Goal: Task Accomplishment & Management: Use online tool/utility

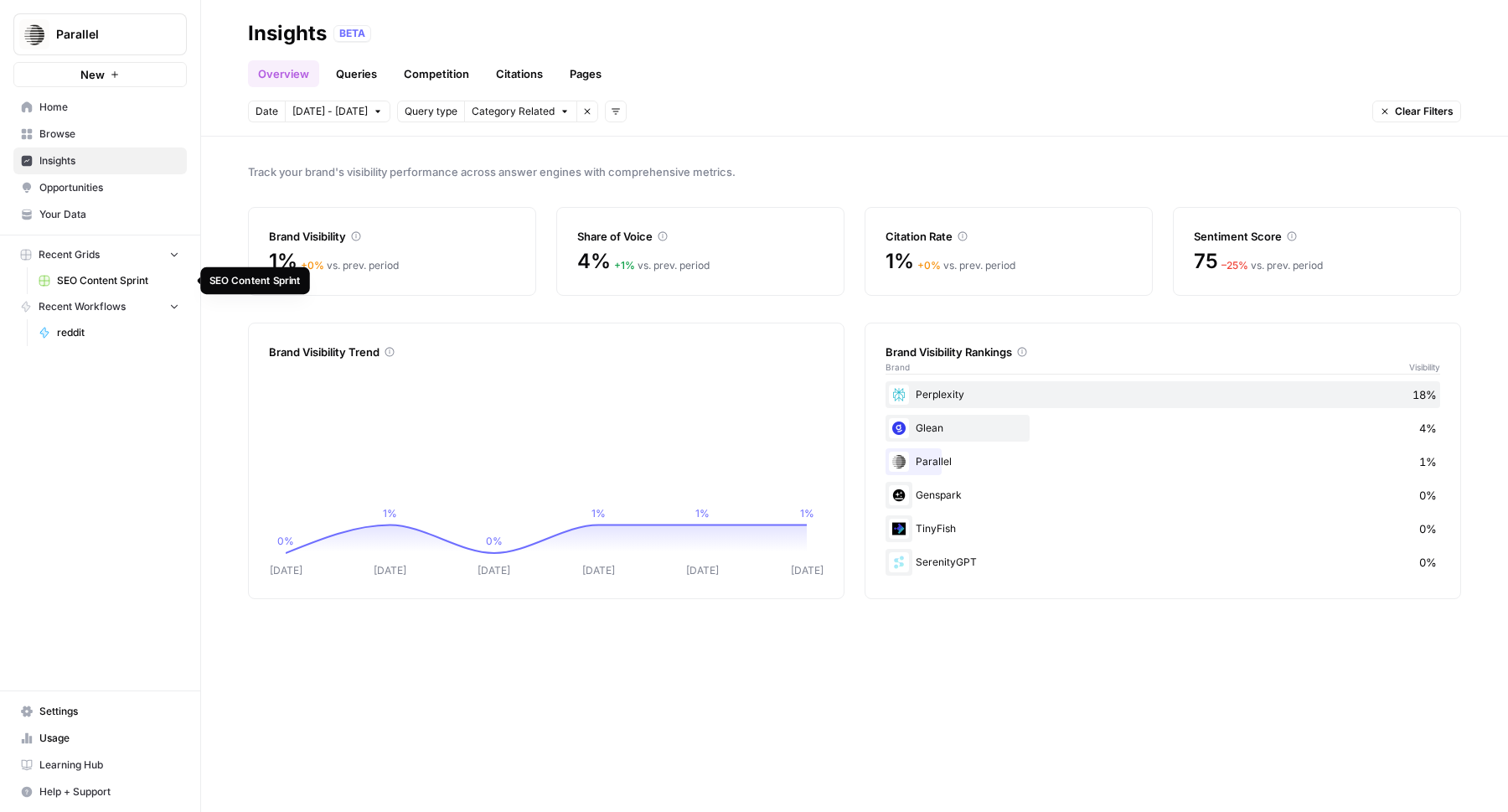
click at [103, 272] on link "SEO Content Sprint" at bounding box center [109, 280] width 156 height 27
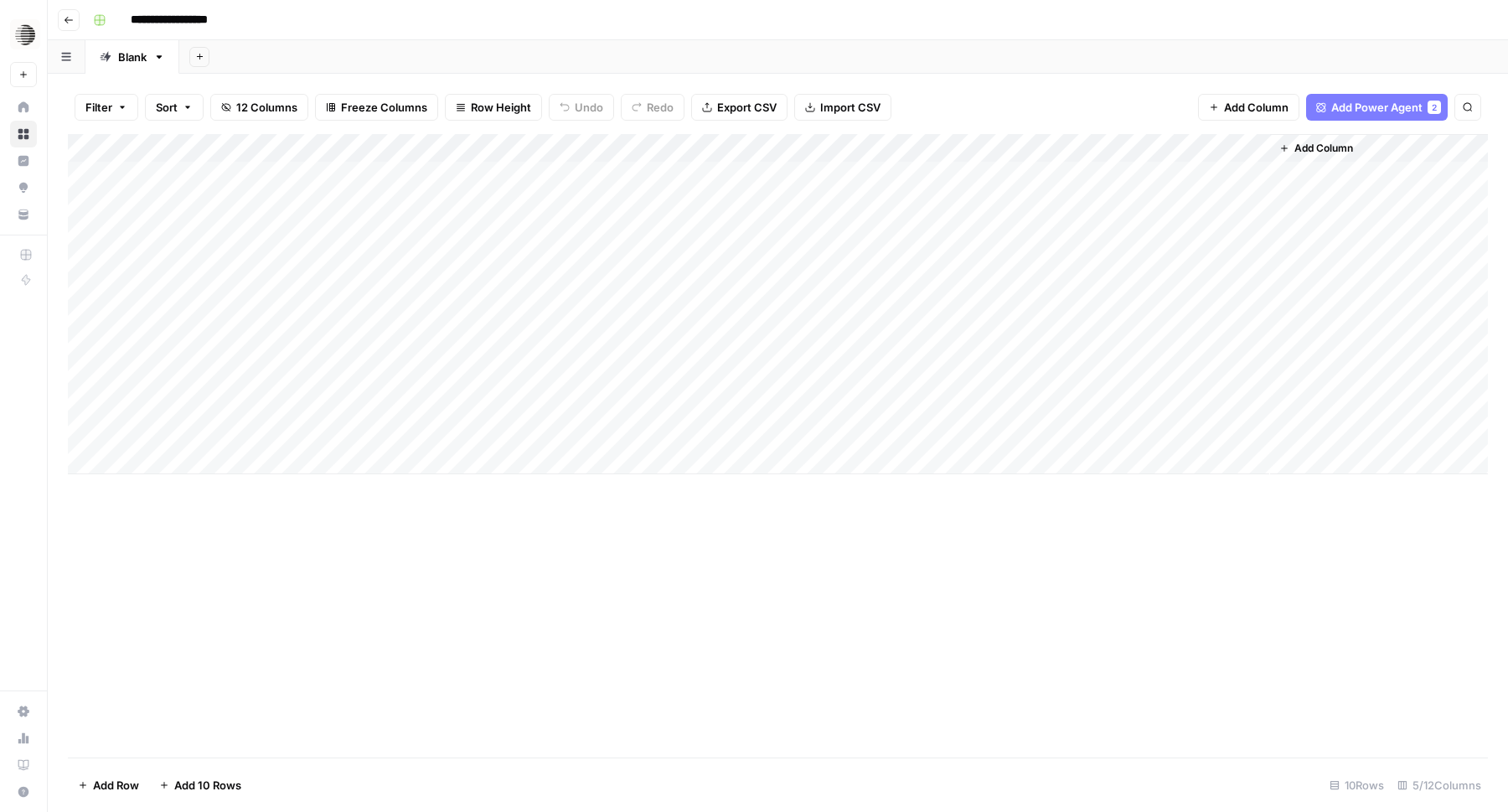
click at [1321, 150] on span "Add Column" at bounding box center [1325, 148] width 59 height 15
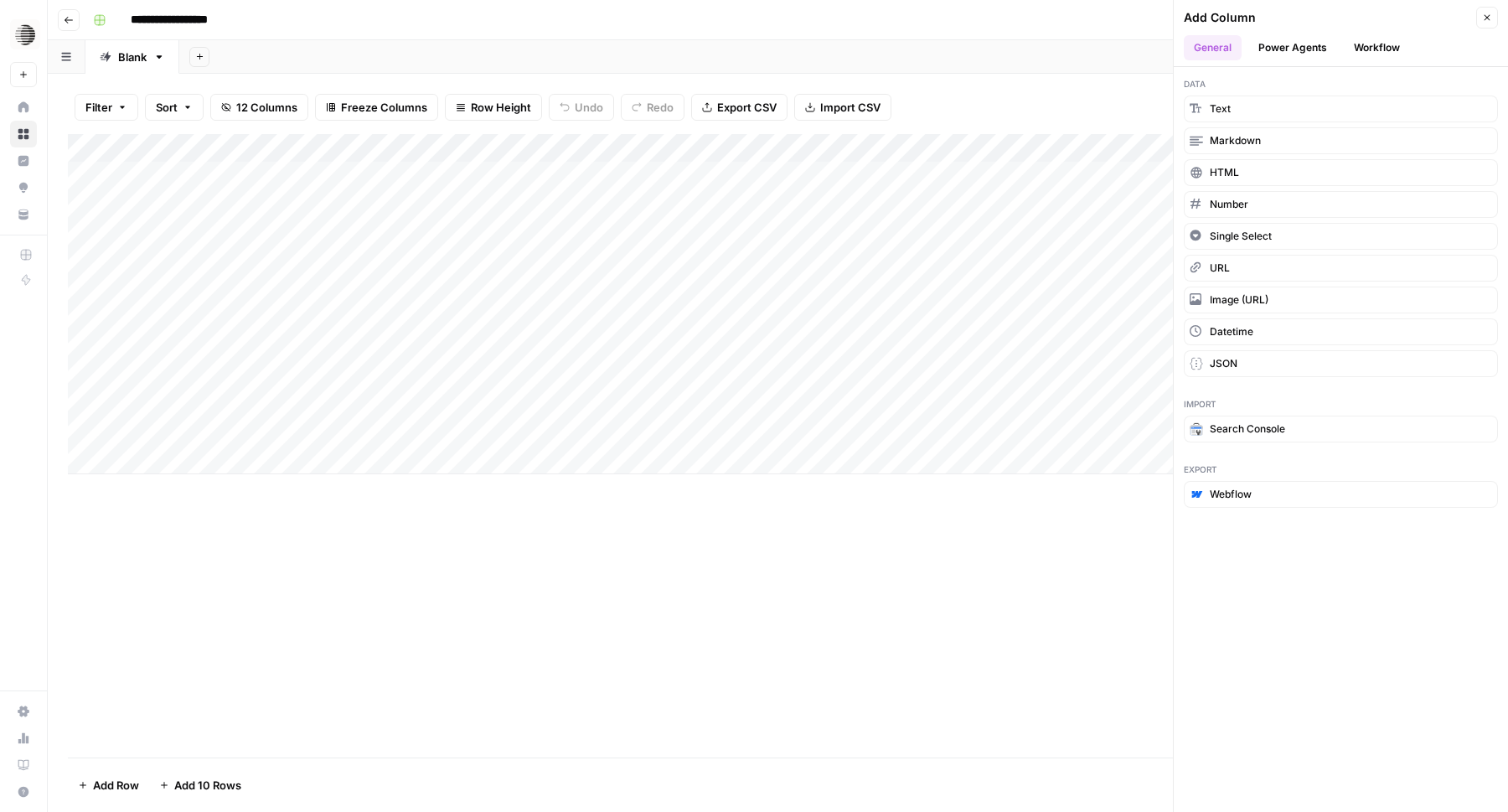
click at [1303, 44] on button "Power Agents" at bounding box center [1293, 48] width 89 height 25
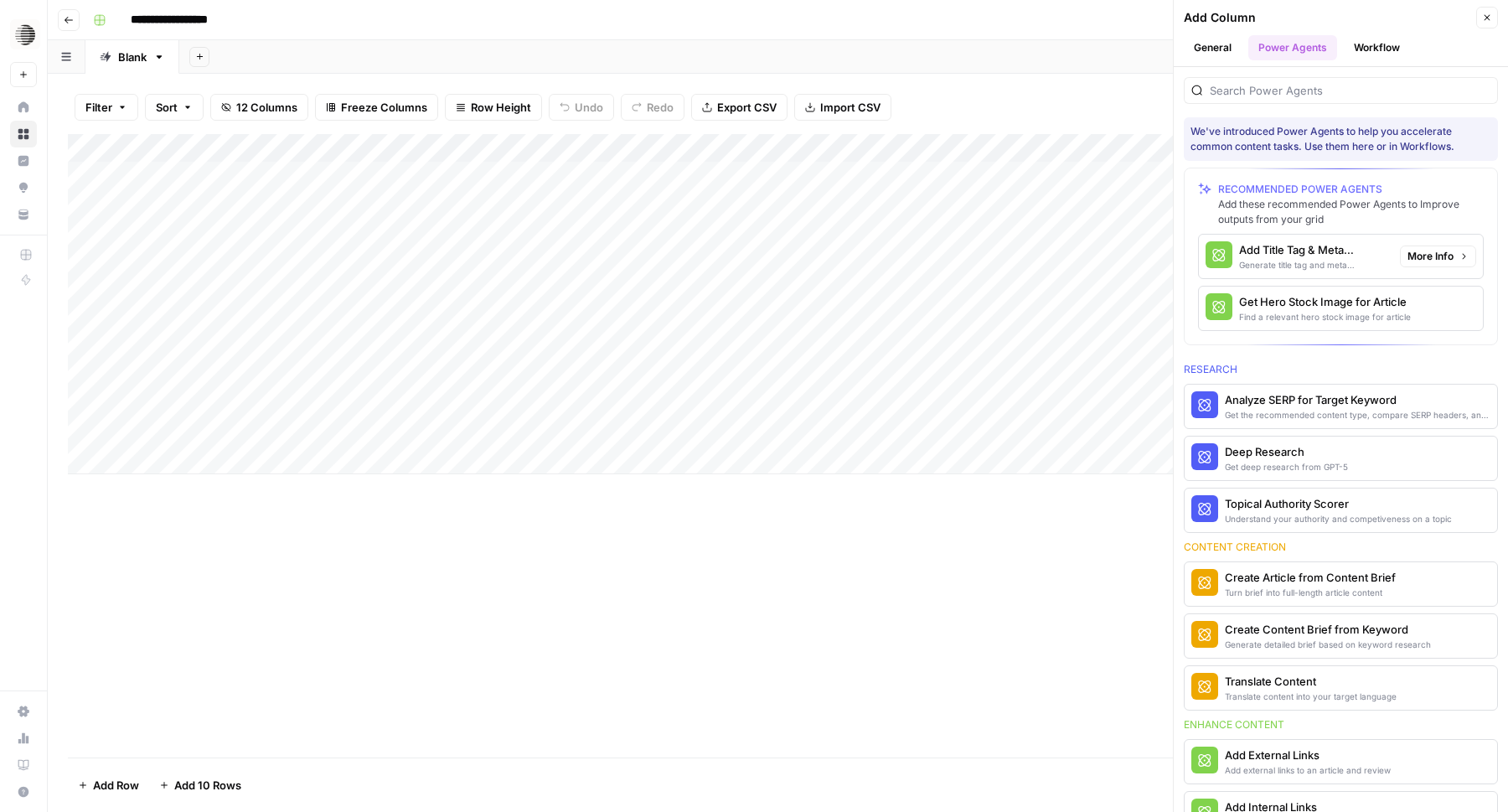
click at [1449, 255] on span "More Info" at bounding box center [1431, 256] width 46 height 15
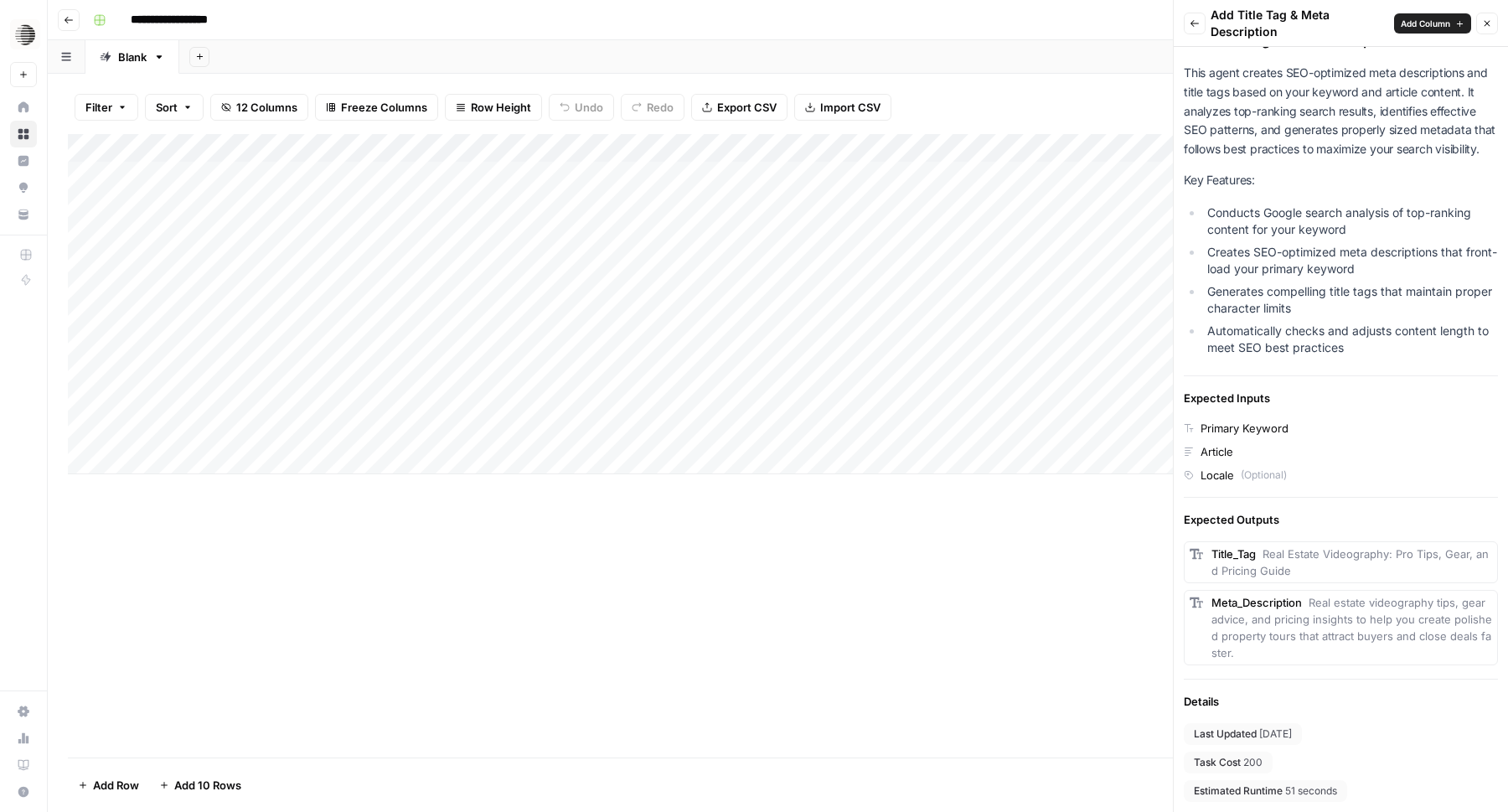
scroll to position [71, 0]
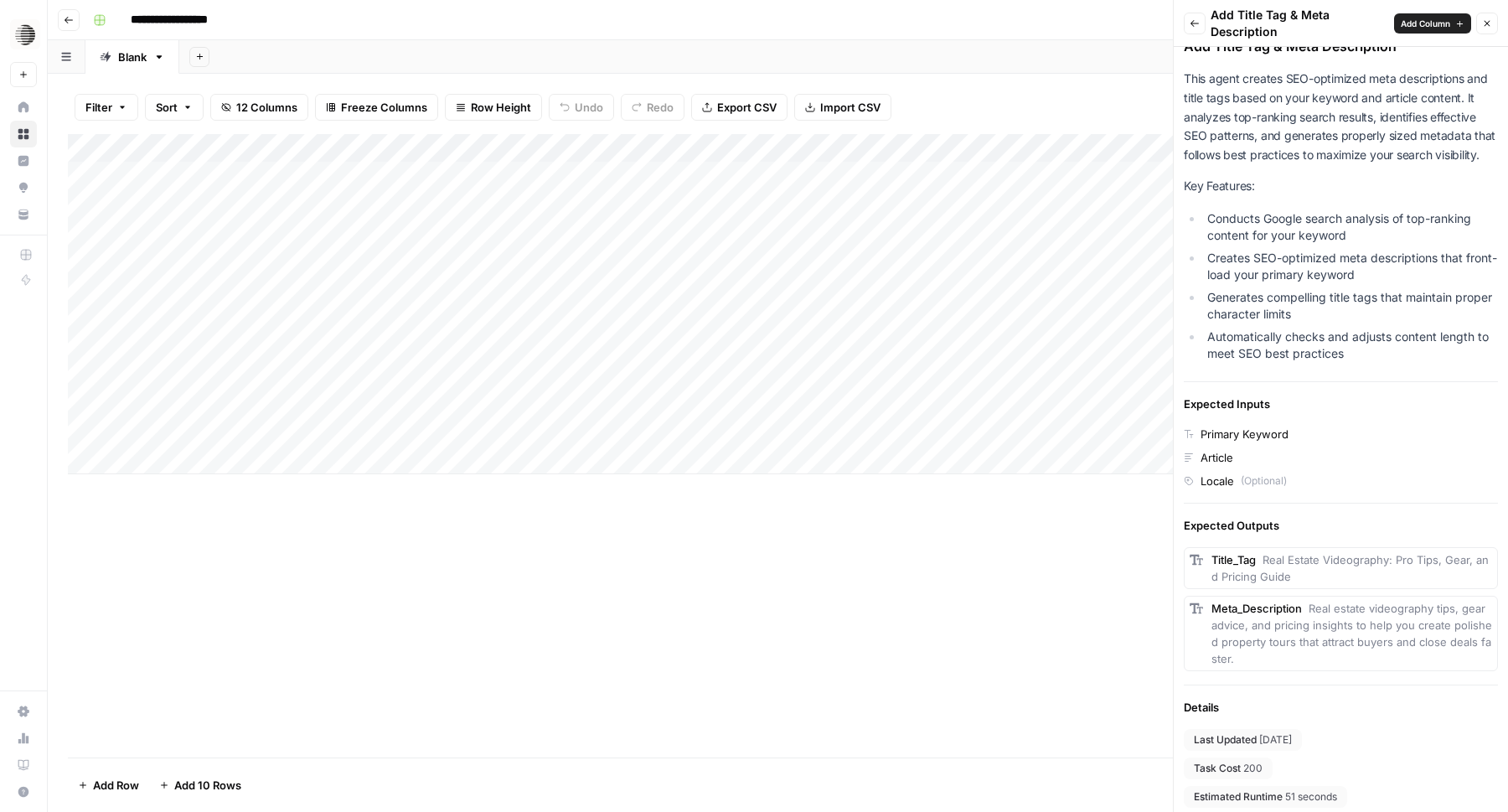
click at [1431, 21] on span "Add Column" at bounding box center [1426, 23] width 50 height 13
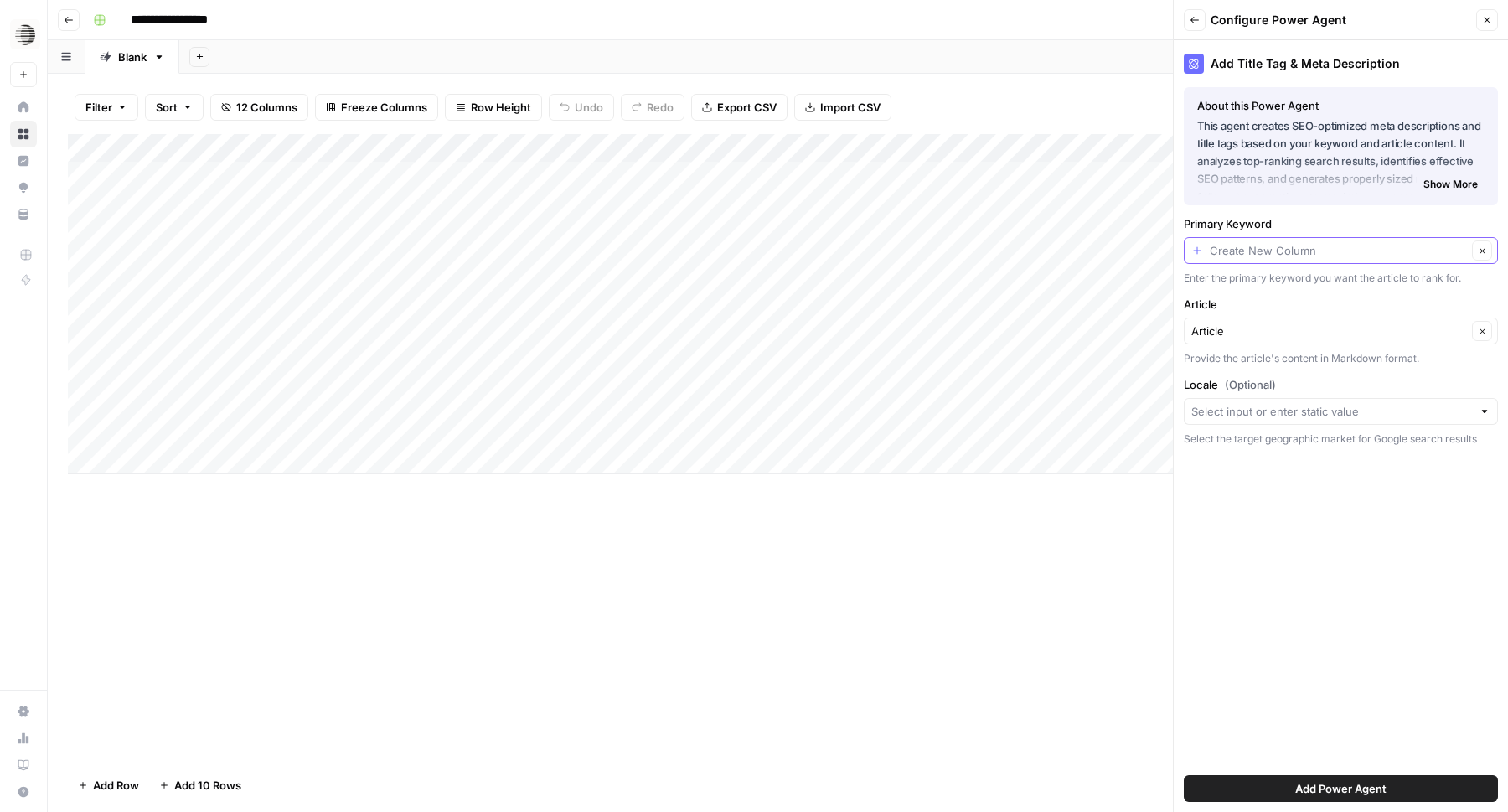
click at [1397, 249] on input "Primary Keyword" at bounding box center [1339, 250] width 257 height 17
click at [1309, 678] on div "Add Title Tag & Meta Description About this Power Agent This agent creates SEO-…" at bounding box center [1341, 426] width 334 height 771
click at [1353, 358] on div "Provide the article's content in Markdown format." at bounding box center [1341, 358] width 314 height 15
click at [1356, 330] on input "Article" at bounding box center [1330, 330] width 276 height 17
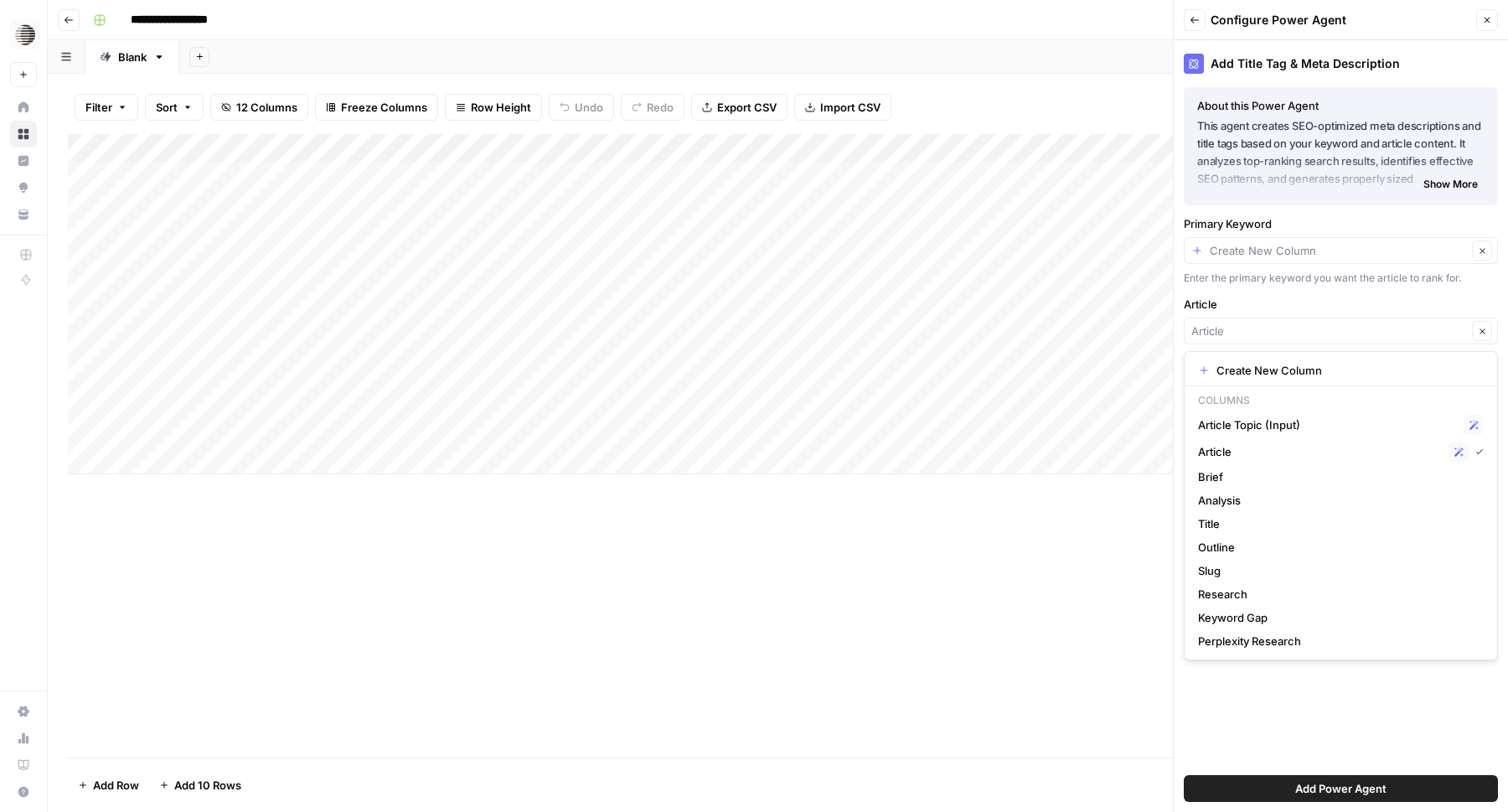
type input "Article"
click at [1349, 284] on div "Enter the primary keyword you want the article to rank for." at bounding box center [1341, 278] width 314 height 15
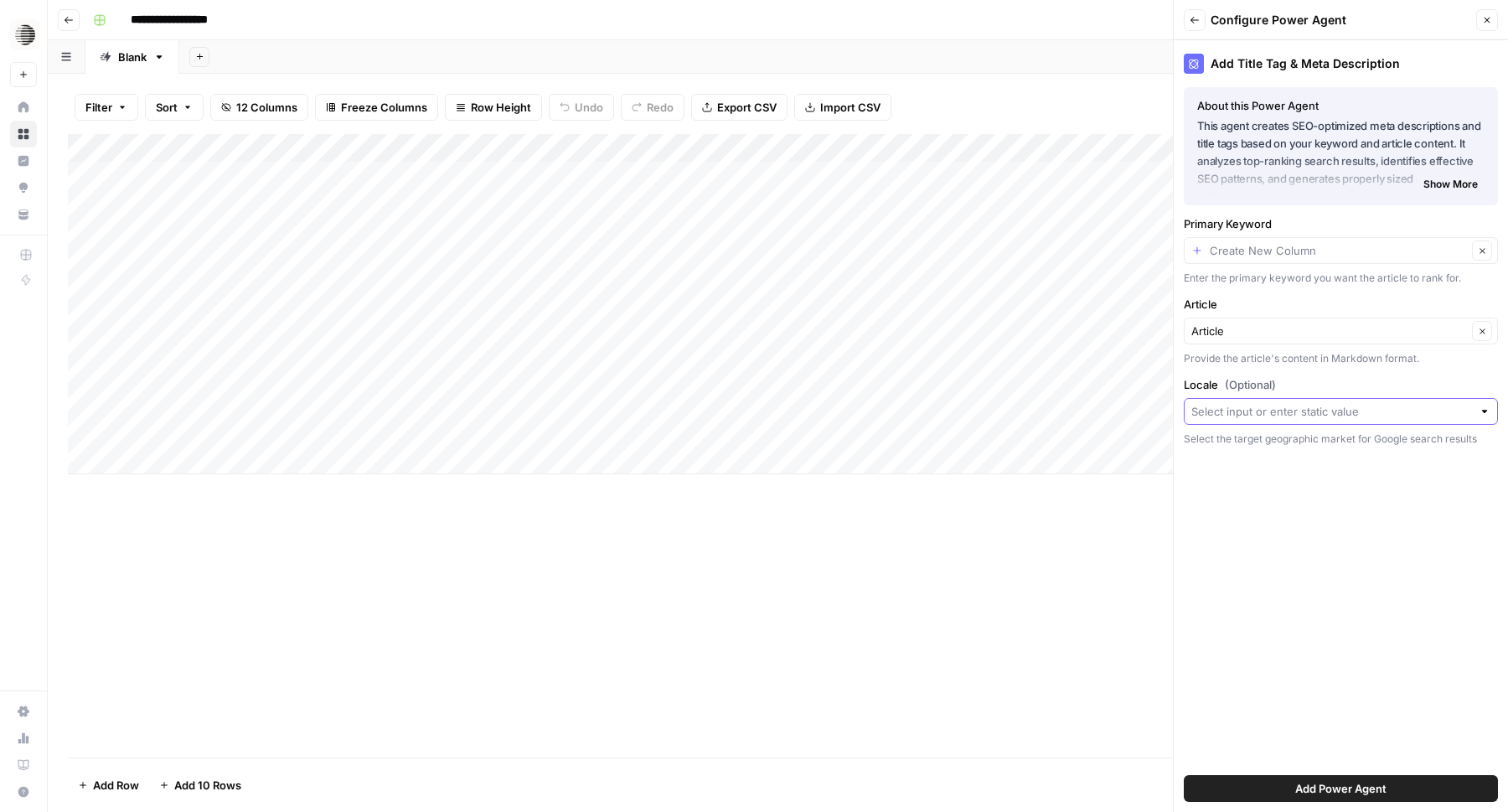
click at [1306, 417] on input "Locale (Optional)" at bounding box center [1332, 411] width 281 height 17
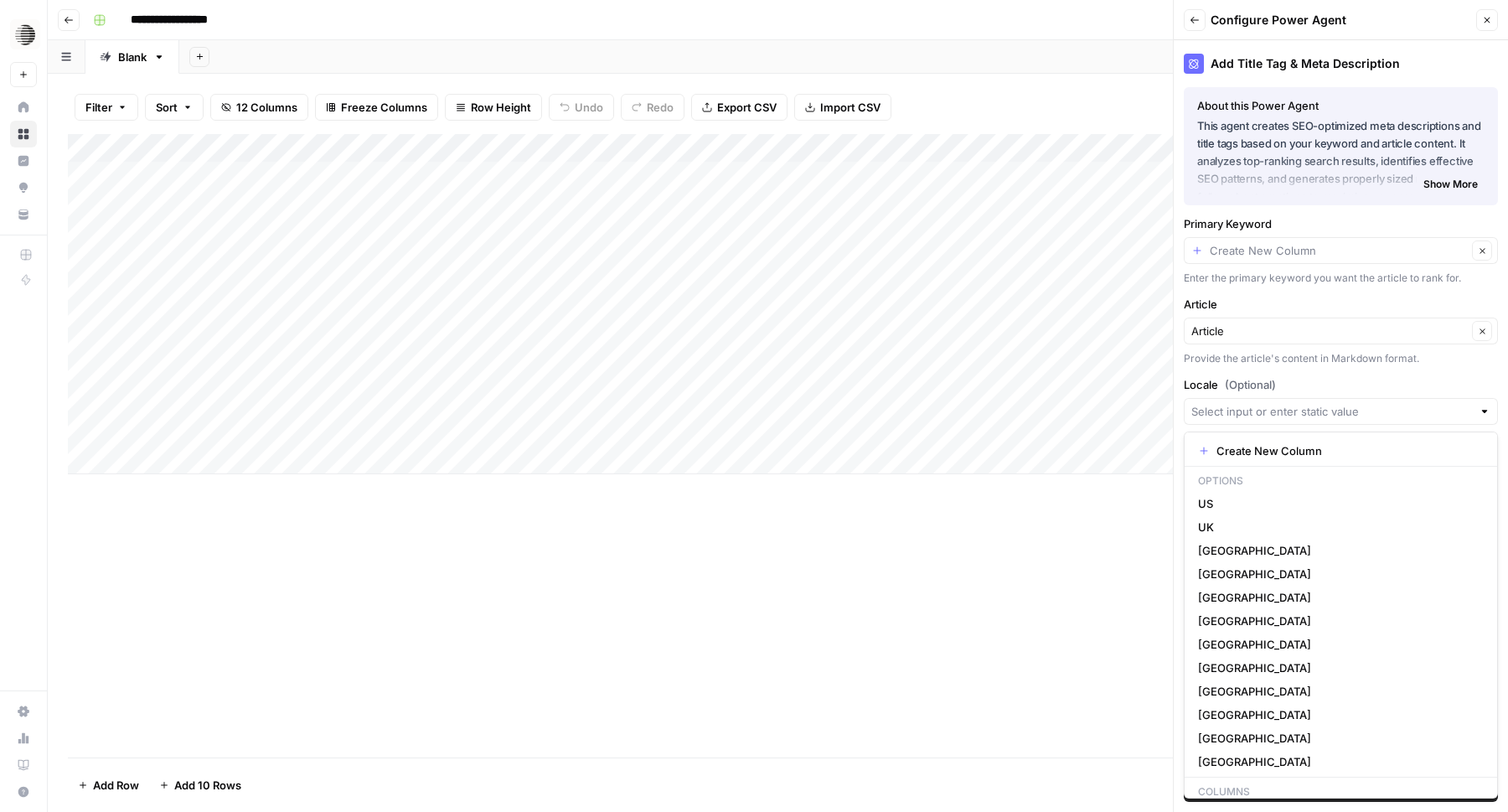
click at [1325, 379] on label "Locale (Optional)" at bounding box center [1341, 384] width 314 height 17
click at [1325, 403] on input "Locale (Optional)" at bounding box center [1332, 411] width 281 height 17
click at [1363, 268] on div "Primary Keyword Clear Enter the primary keyword you want the article to rank fo…" at bounding box center [1341, 250] width 314 height 70
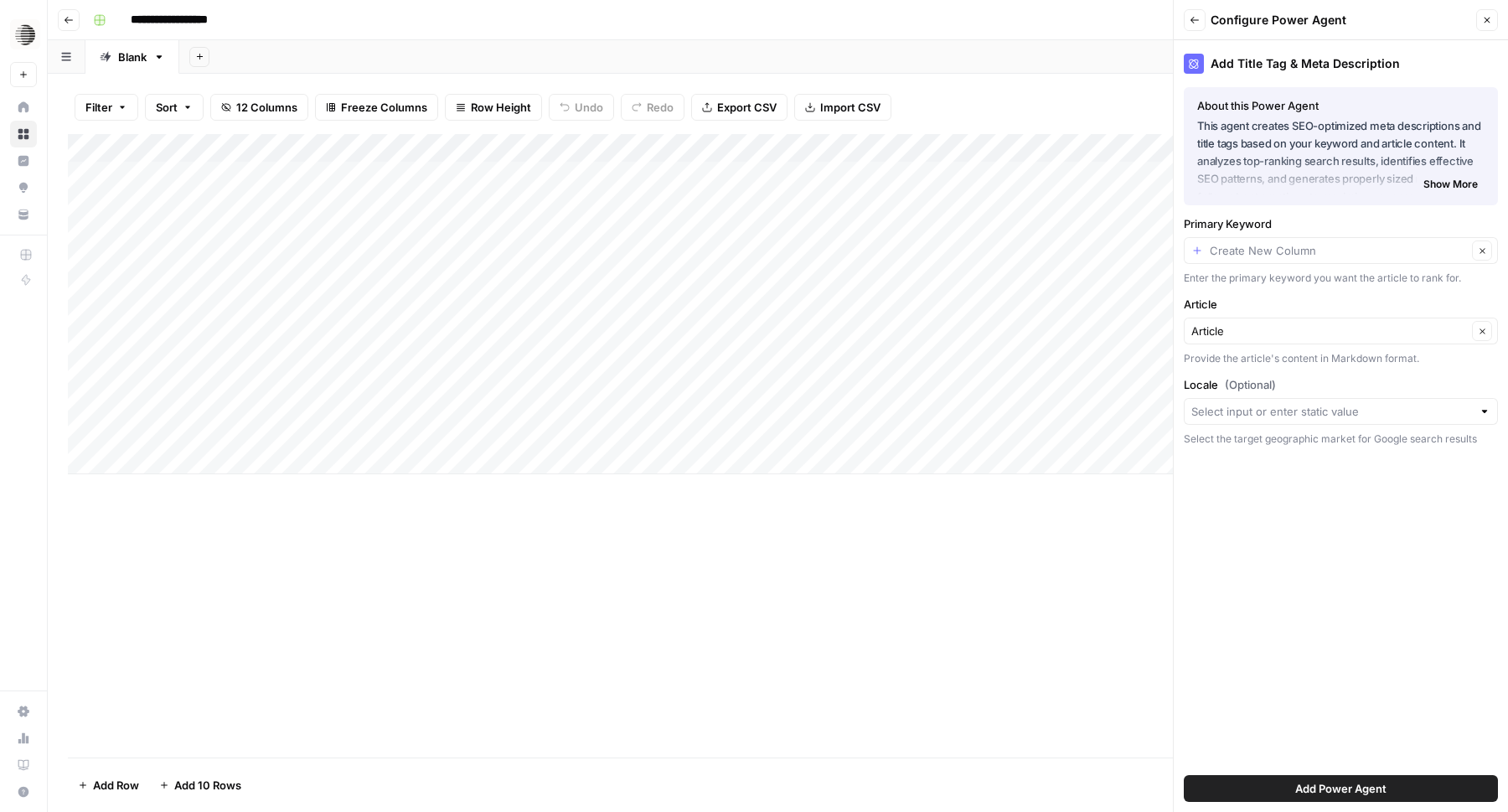
click at [1441, 178] on span "Show More" at bounding box center [1450, 184] width 54 height 15
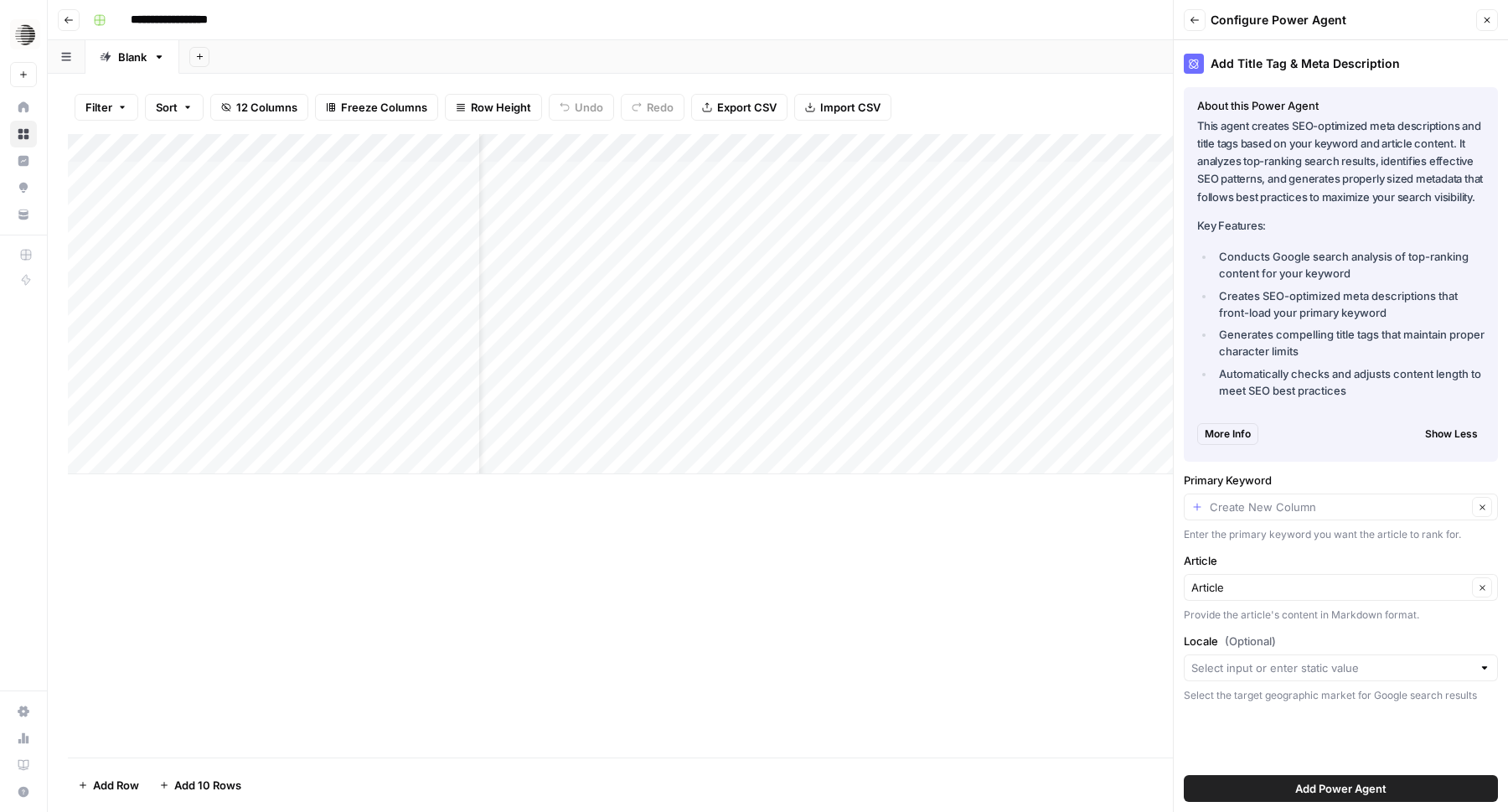
scroll to position [0, 118]
click at [1197, 27] on button "Back" at bounding box center [1194, 20] width 21 height 21
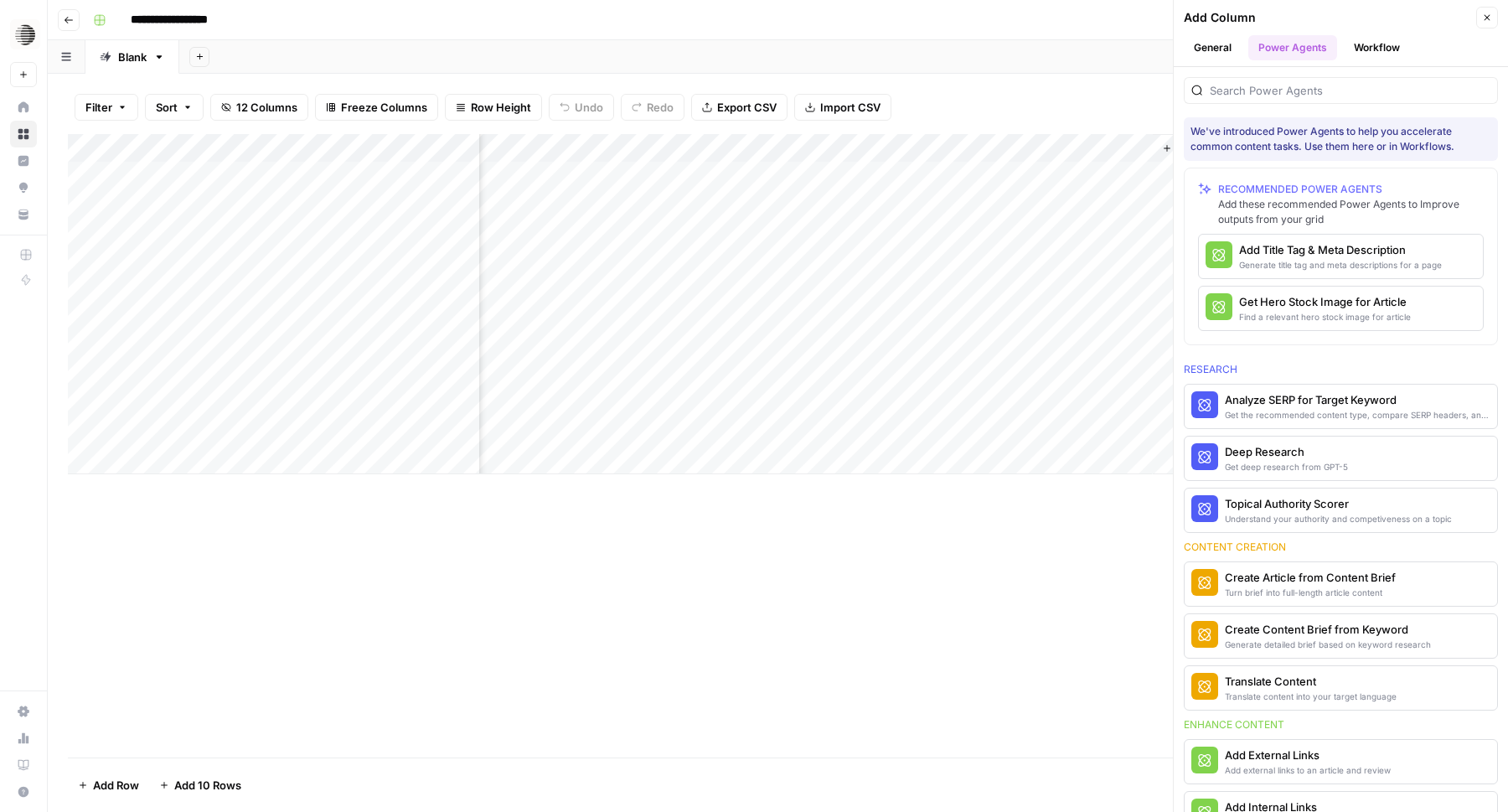
click at [1197, 27] on div "Add Column Close" at bounding box center [1341, 18] width 314 height 21
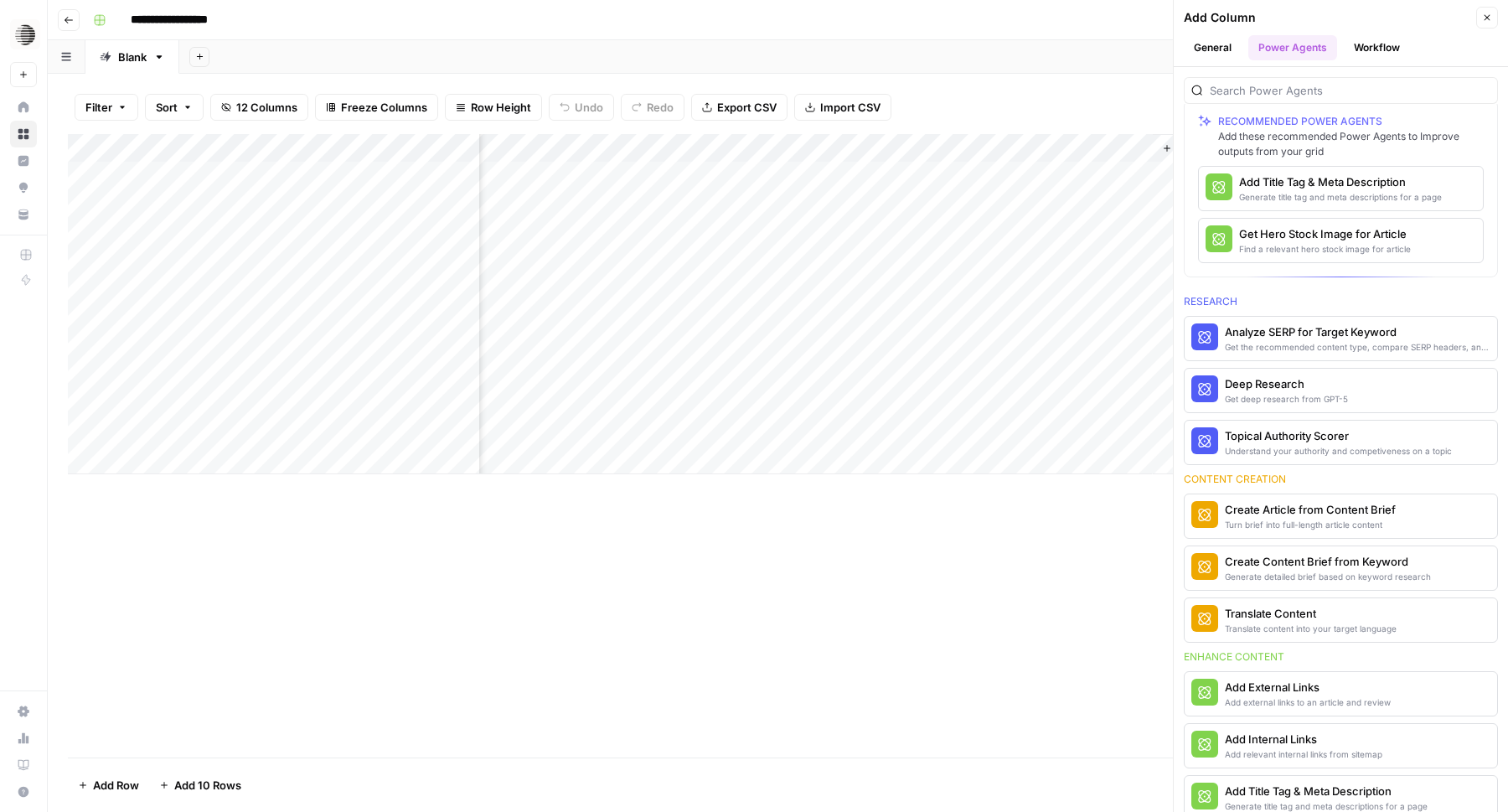
scroll to position [0, 0]
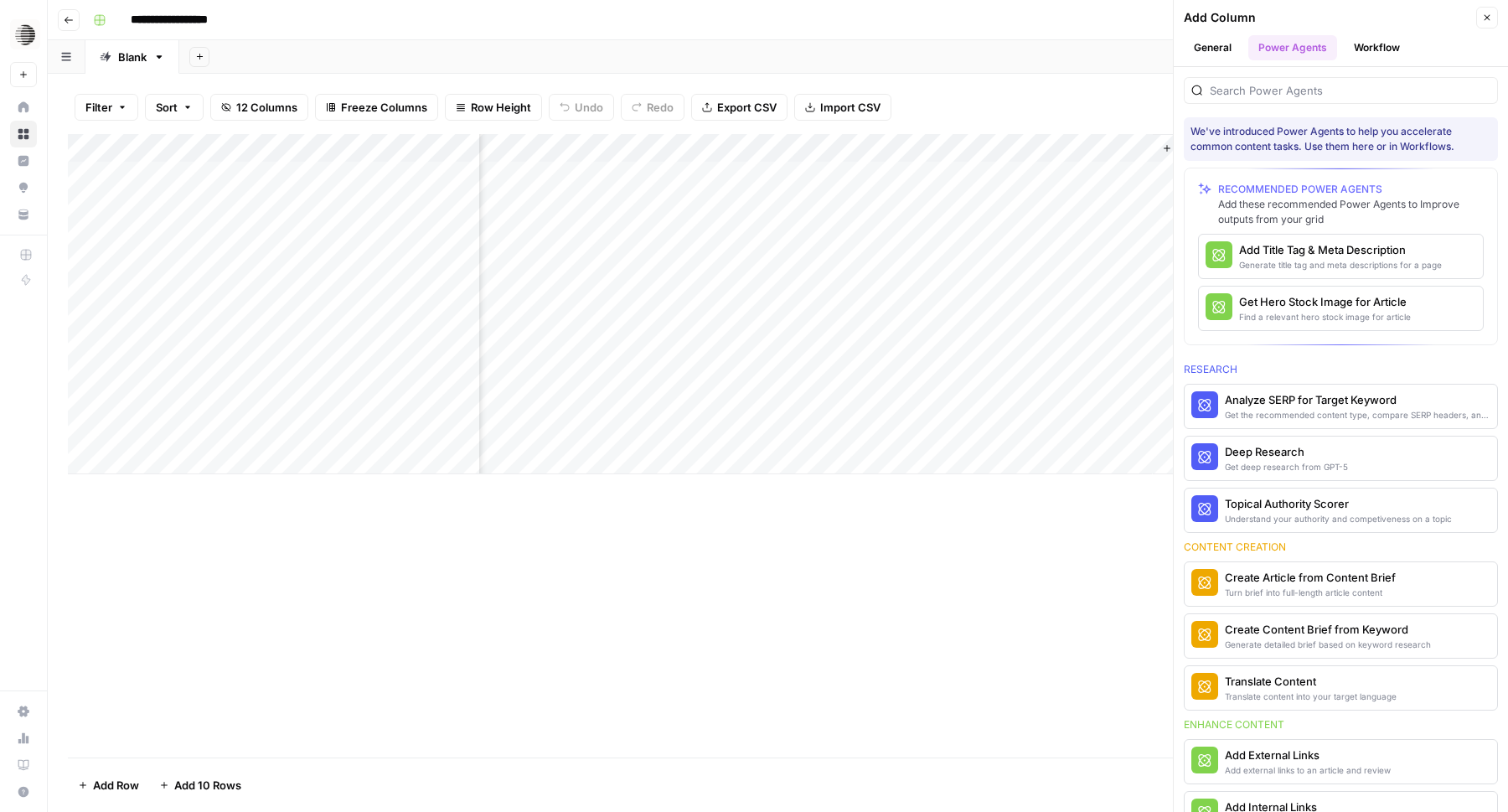
click at [1490, 21] on icon "button" at bounding box center [1487, 17] width 10 height 10
